Goal: Task Accomplishment & Management: Complete application form

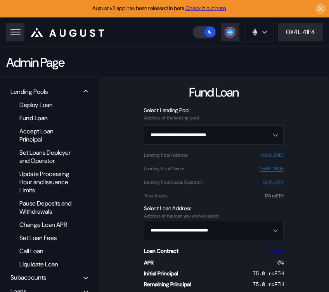
scroll to position [59, 0]
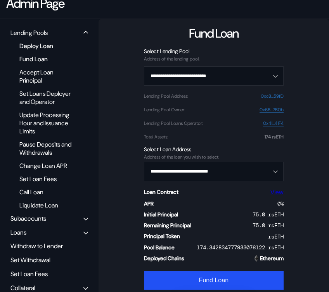
click at [38, 41] on div "Deploy Loan" at bounding box center [48, 46] width 64 height 10
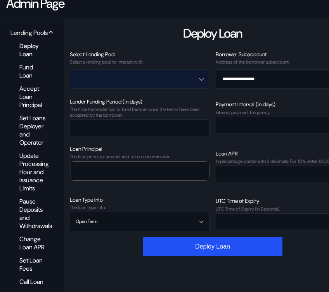
click at [149, 79] on input "Open menu" at bounding box center [135, 79] width 119 height 19
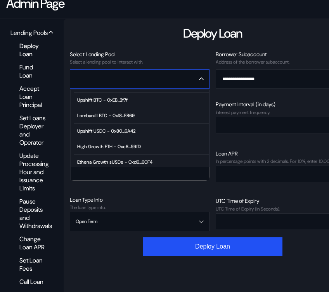
scroll to position [47, 0]
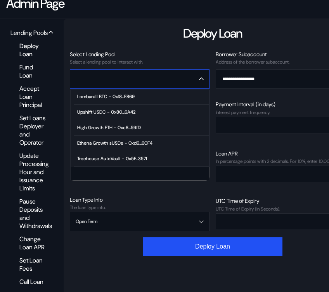
click at [113, 125] on div "High Growth ETH - 0xc8...59fD" at bounding box center [109, 127] width 64 height 5
type input "**********"
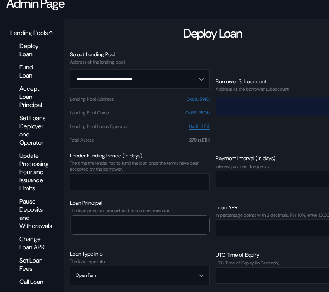
click at [242, 107] on input "Open menu" at bounding box center [280, 106] width 119 height 19
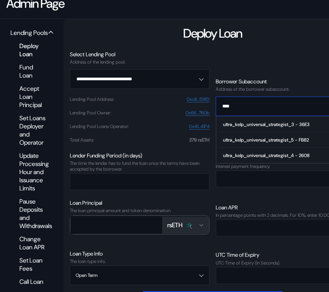
click at [287, 153] on div "ultra_kelp_universal_strategist_4 - 2608" at bounding box center [266, 155] width 86 height 5
type input "**********"
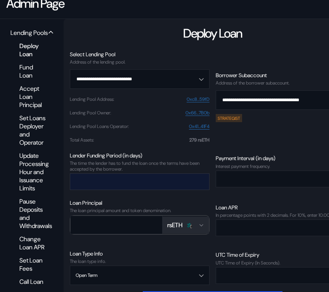
click at [158, 178] on input "number" at bounding box center [133, 182] width 127 height 16
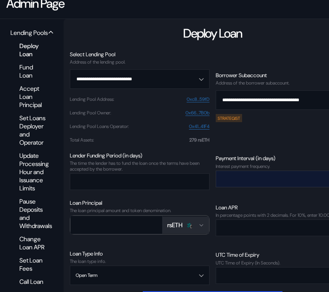
type input "*"
click at [258, 179] on input "number" at bounding box center [279, 179] width 127 height 16
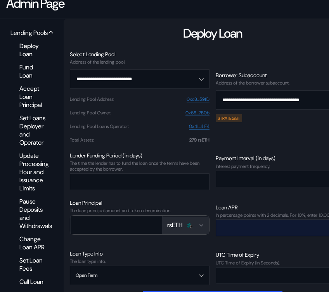
type input "*"
click at [238, 233] on input "number" at bounding box center [279, 228] width 127 height 16
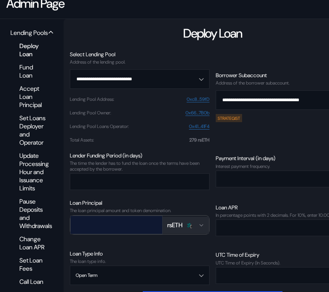
type input "****"
click at [108, 222] on input "number" at bounding box center [111, 225] width 80 height 16
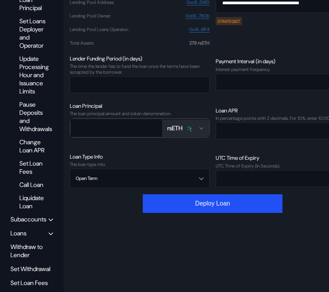
scroll to position [163, 0]
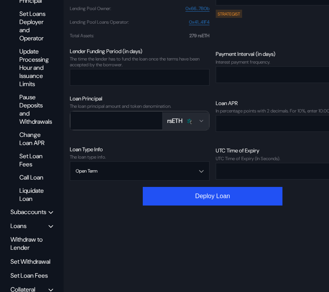
type input "***"
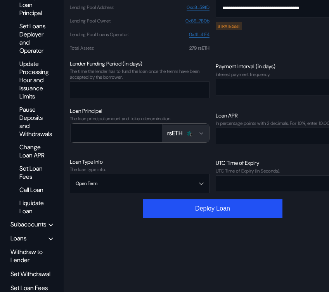
scroll to position [151, 0]
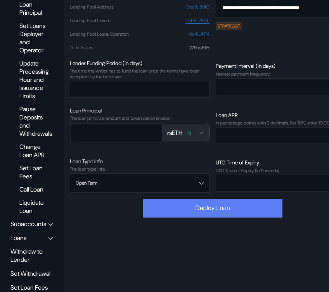
click at [202, 212] on button "Deploy Loan" at bounding box center [213, 208] width 140 height 19
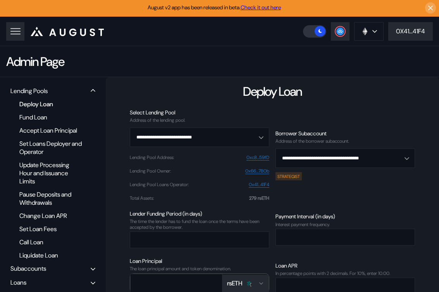
scroll to position [0, 0]
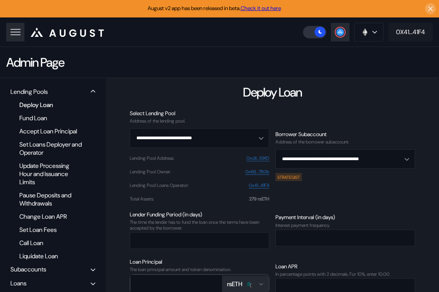
click at [328, 32] on div "0X41...41F4" at bounding box center [410, 32] width 29 height 8
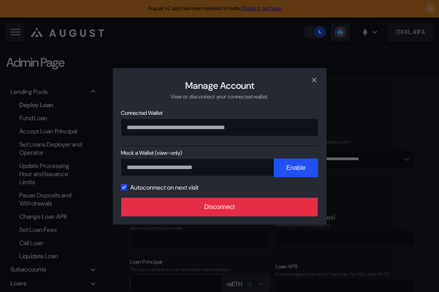
click at [258, 209] on button "Disconnect" at bounding box center [219, 207] width 197 height 19
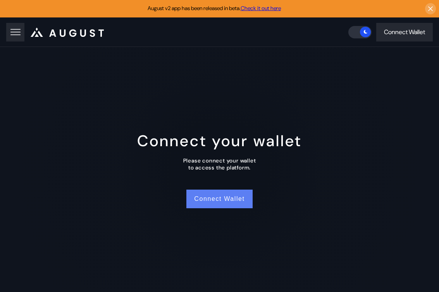
click at [201, 202] on button "Connect Wallet" at bounding box center [219, 199] width 66 height 19
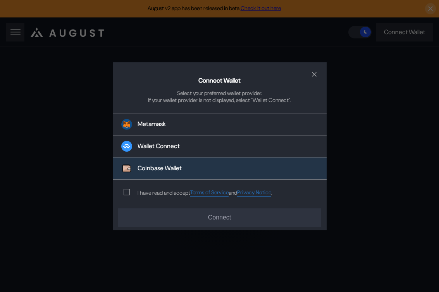
click at [192, 159] on button "Coinbase Wallet" at bounding box center [220, 169] width 214 height 22
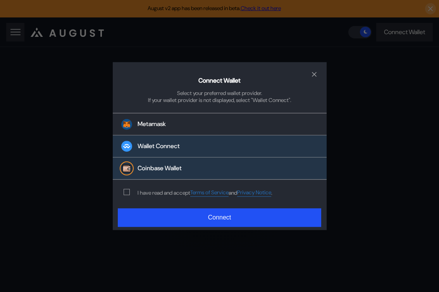
click at [172, 149] on div "Wallet Connect" at bounding box center [159, 146] width 42 height 8
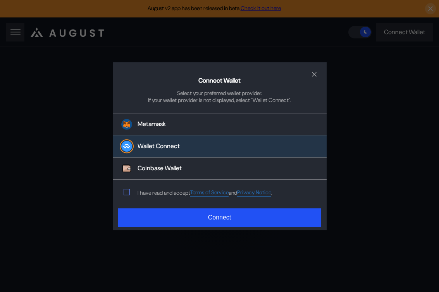
click at [125, 192] on span "modal" at bounding box center [126, 192] width 5 height 5
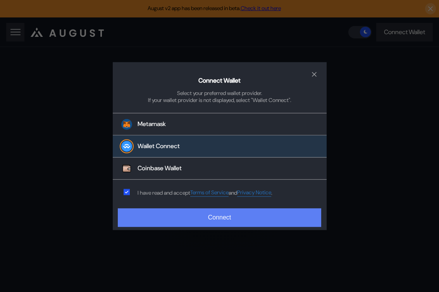
click at [141, 219] on button "Connect" at bounding box center [219, 217] width 203 height 19
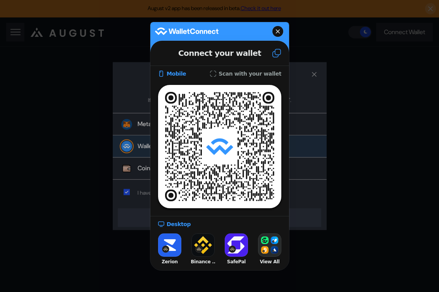
click at [280, 58] on button at bounding box center [276, 53] width 25 height 21
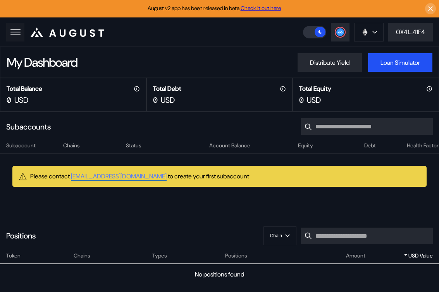
click at [17, 32] on icon at bounding box center [15, 32] width 11 height 11
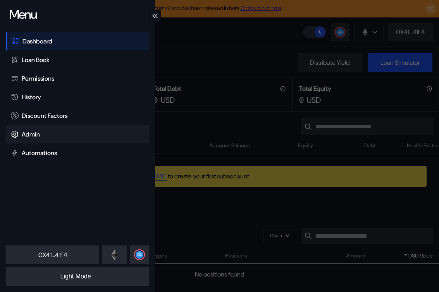
click at [29, 136] on div "Admin" at bounding box center [31, 134] width 18 height 8
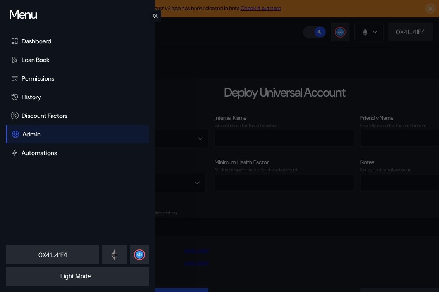
click at [229, 85] on div "Menu Dashboard Loan Book Permissions History Discount Factors Admin Automations…" at bounding box center [219, 146] width 439 height 292
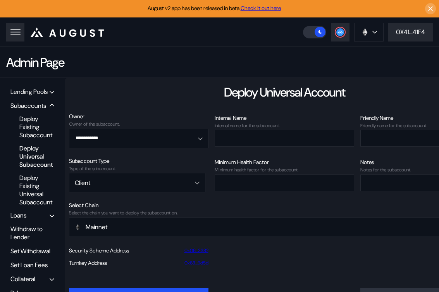
click at [34, 84] on div "Lending Pools Subaccounts Deploy Existing Subaccount Deploy Universal Subaccoun…" at bounding box center [32, 200] width 65 height 245
click at [33, 95] on div "Lending Pools" at bounding box center [28, 92] width 37 height 8
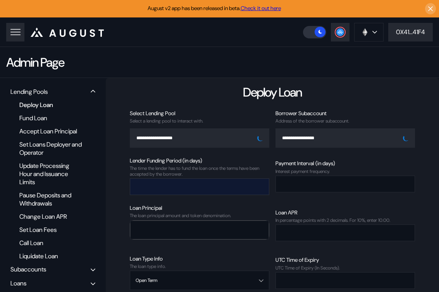
click at [185, 185] on input "number" at bounding box center [193, 187] width 127 height 16
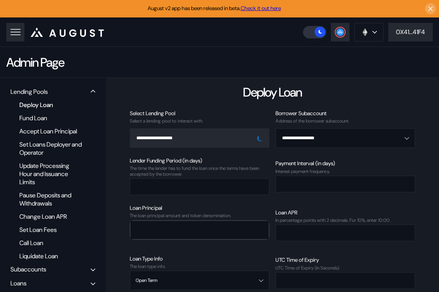
type input "*"
click at [305, 194] on div "Lender Funding Period (in days) The time the lender has to fund the loan once t…" at bounding box center [272, 176] width 285 height 38
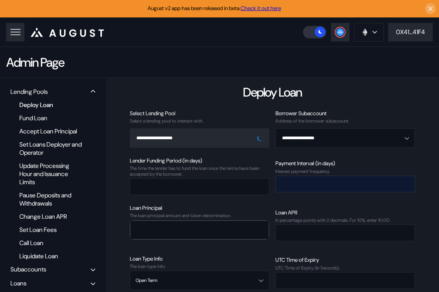
click at [296, 186] on input "number" at bounding box center [339, 184] width 127 height 16
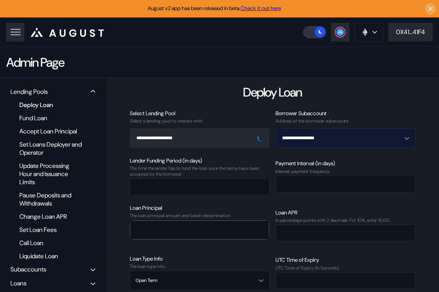
type input "*"
click at [333, 136] on input "Open menu" at bounding box center [340, 138] width 119 height 19
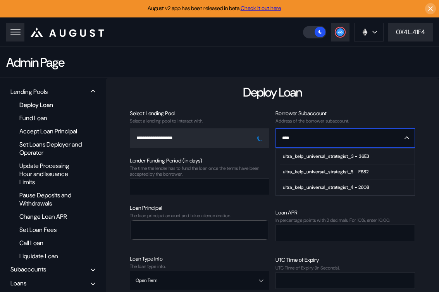
click at [322, 184] on div "ultra_kelp_universal_strategist_4 - 2608" at bounding box center [326, 186] width 86 height 5
type input "**********"
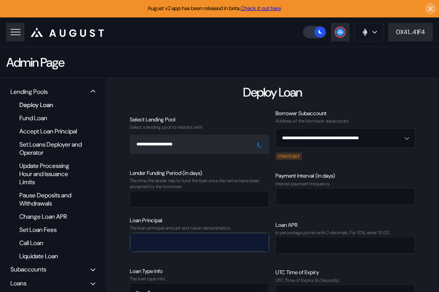
click at [205, 244] on input "number" at bounding box center [194, 242] width 126 height 16
type input "***"
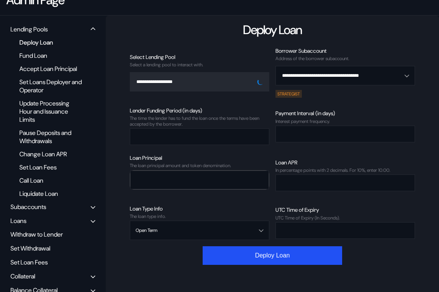
scroll to position [74, 0]
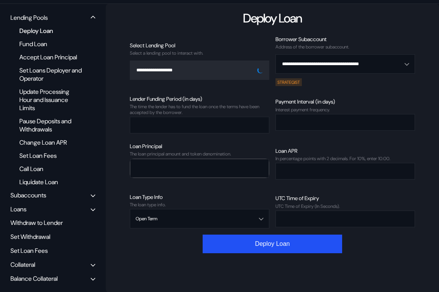
type input "****"
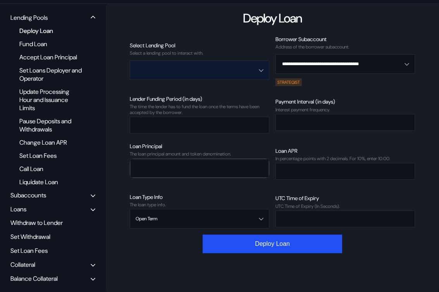
click at [198, 61] on input "Open menu" at bounding box center [195, 70] width 119 height 19
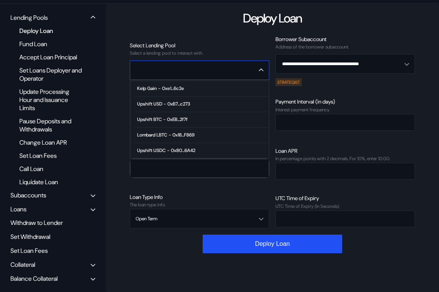
scroll to position [47, 0]
click at [176, 116] on div "High Growth ETH - 0xc8...59fD" at bounding box center [169, 118] width 64 height 5
type input "**********"
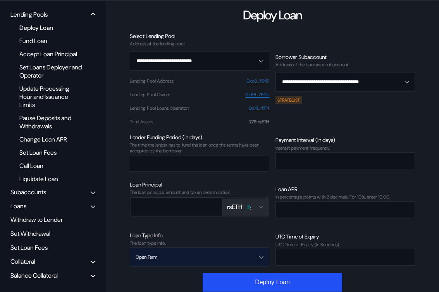
scroll to position [84, 0]
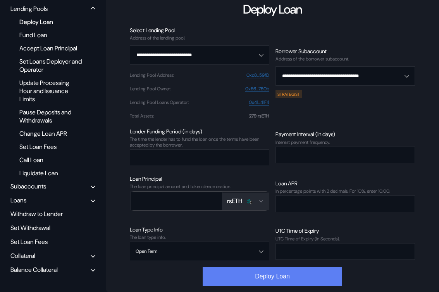
click at [279, 277] on button "Deploy Loan" at bounding box center [273, 276] width 140 height 19
